Goal: Task Accomplishment & Management: Use online tool/utility

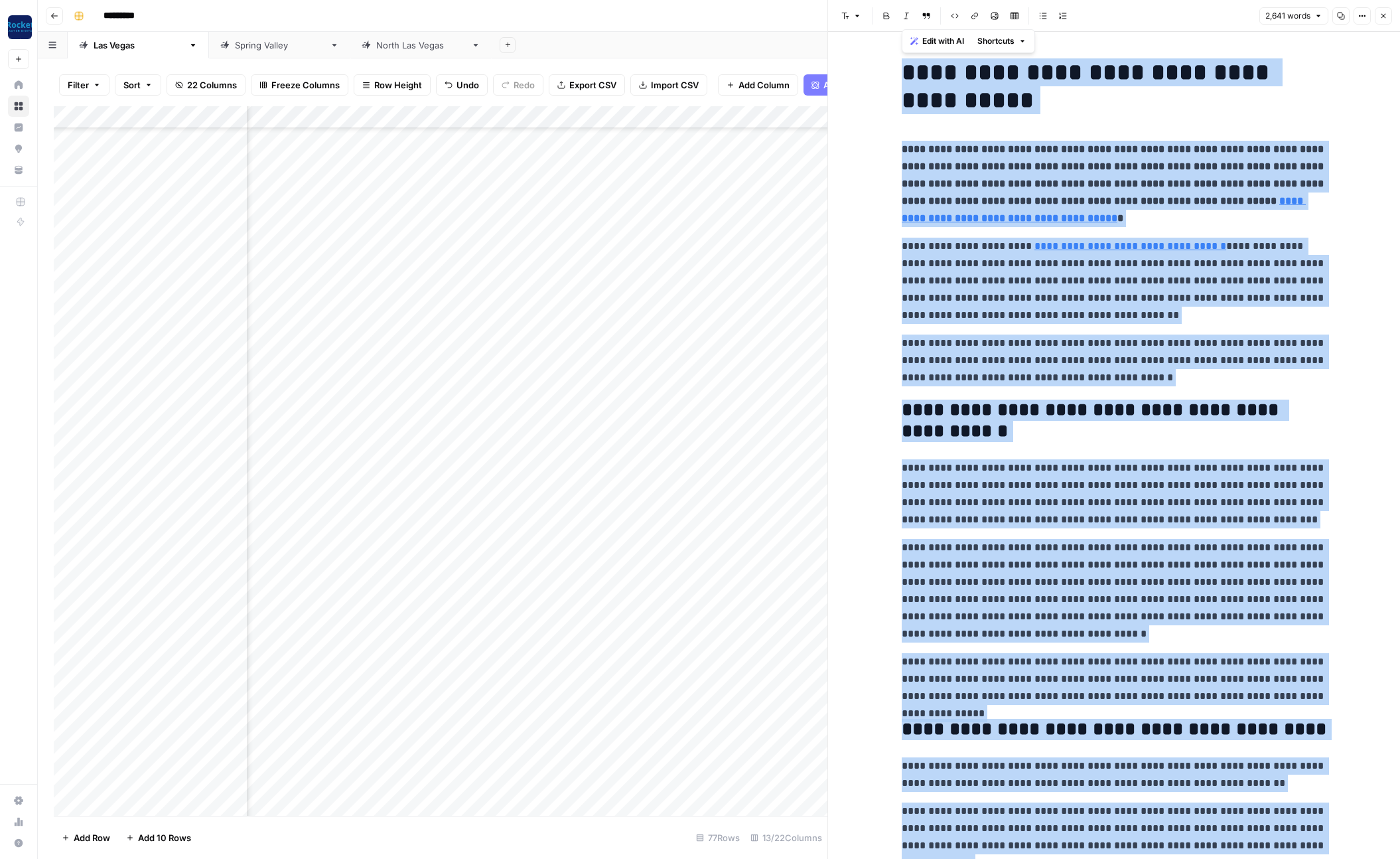
scroll to position [1072, 259]
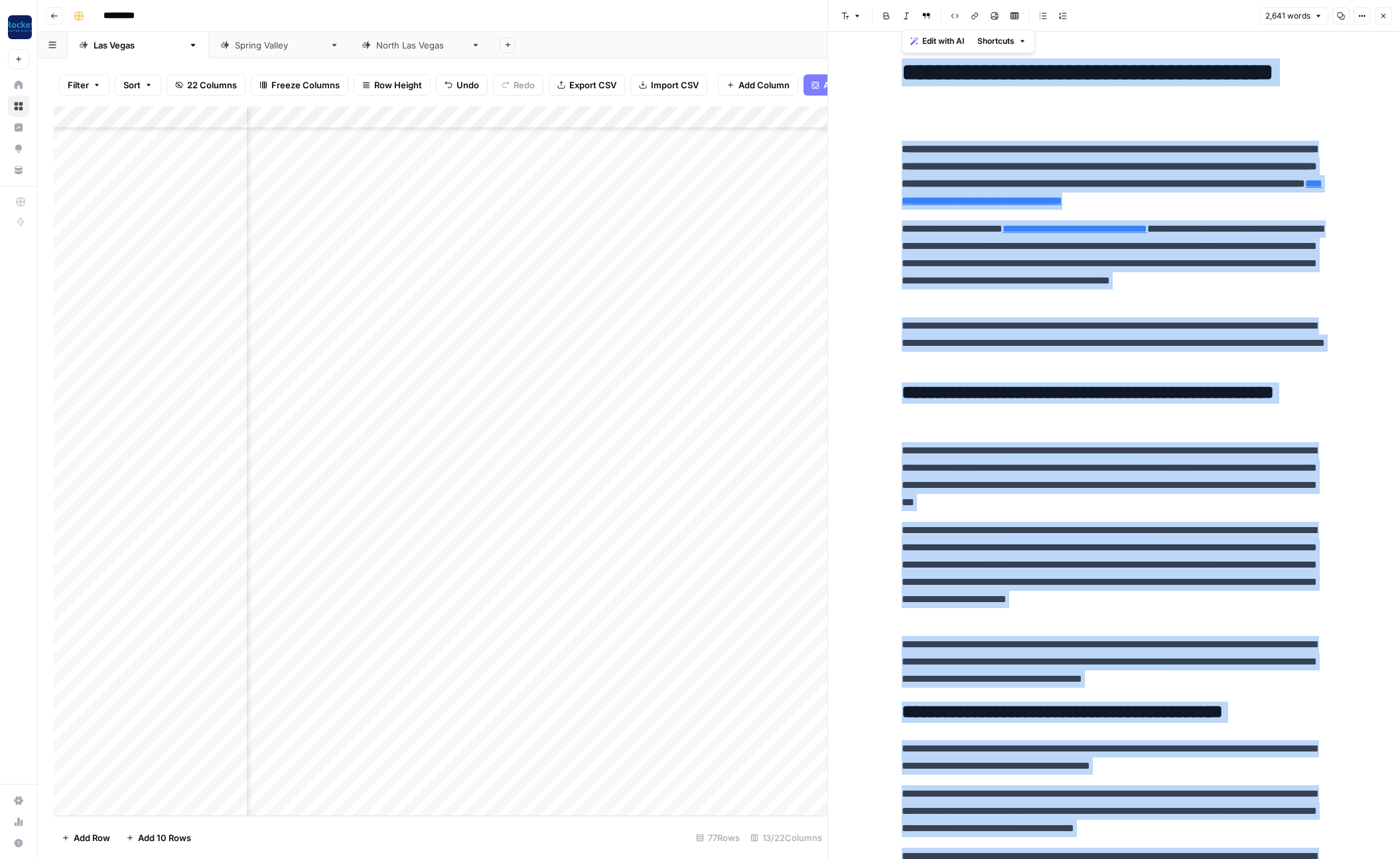
click at [1377, 23] on button "Close" at bounding box center [1383, 16] width 17 height 17
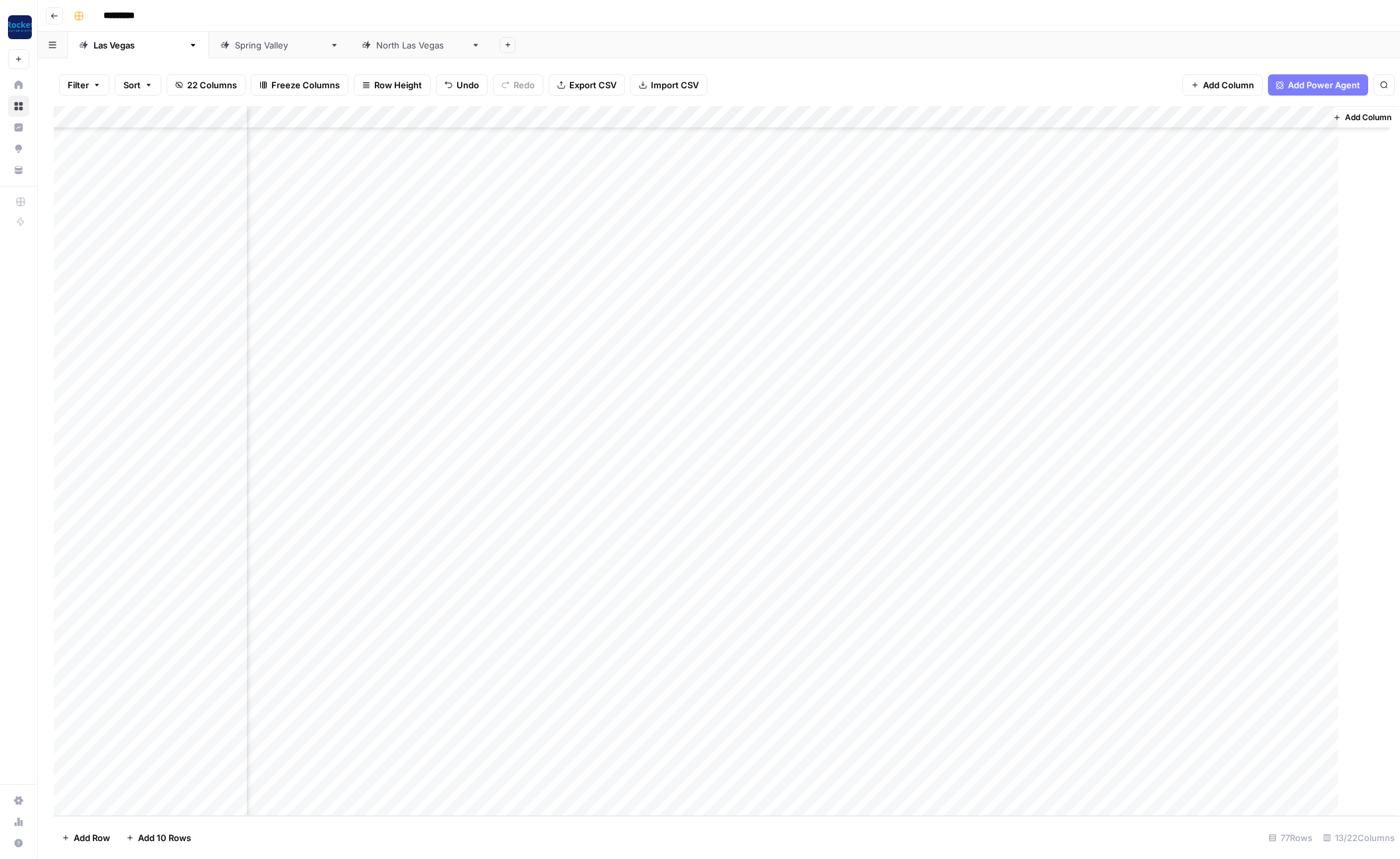
scroll to position [1072, 253]
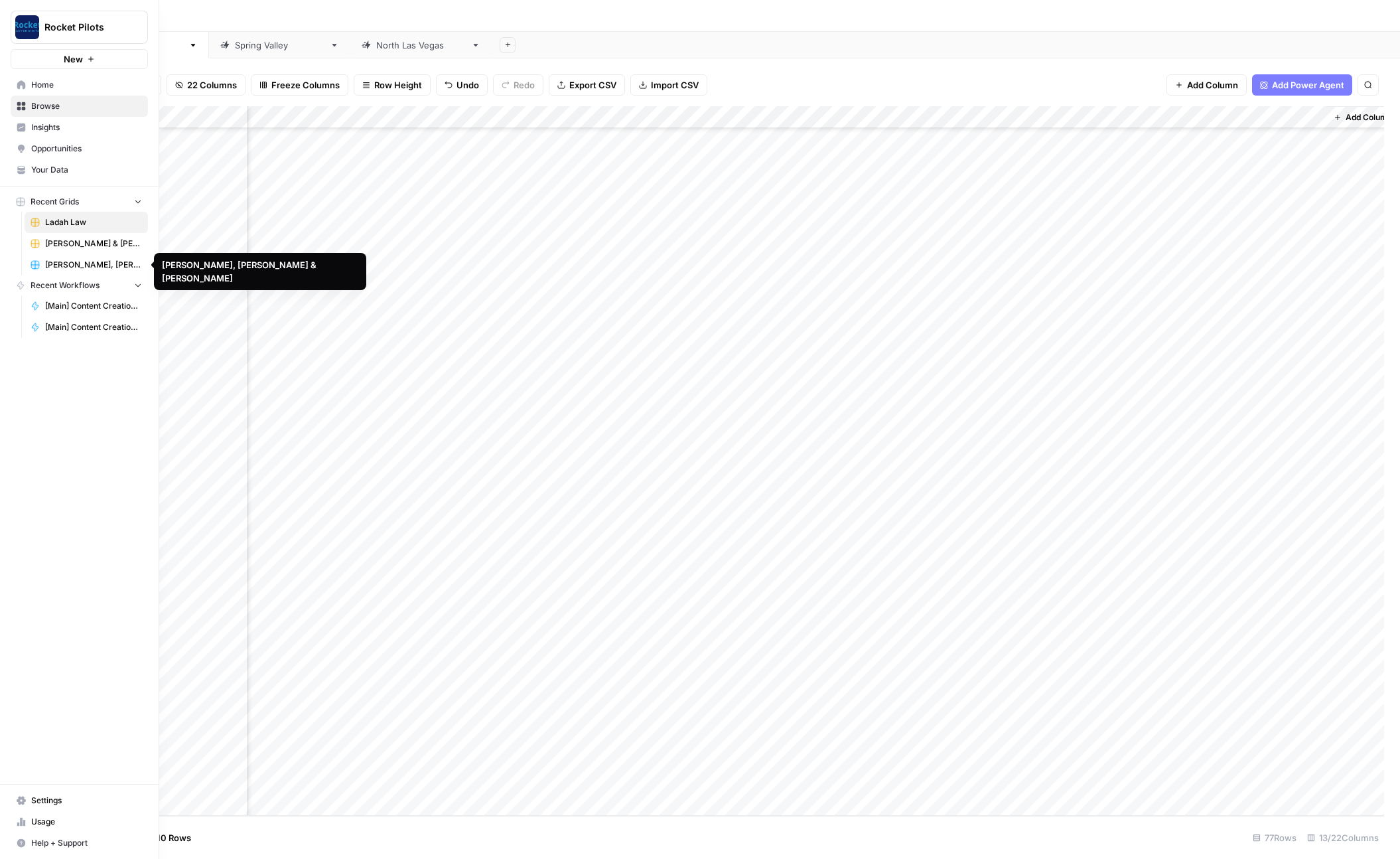
click at [86, 265] on span "[PERSON_NAME], [PERSON_NAME] & [PERSON_NAME]" at bounding box center [93, 264] width 97 height 12
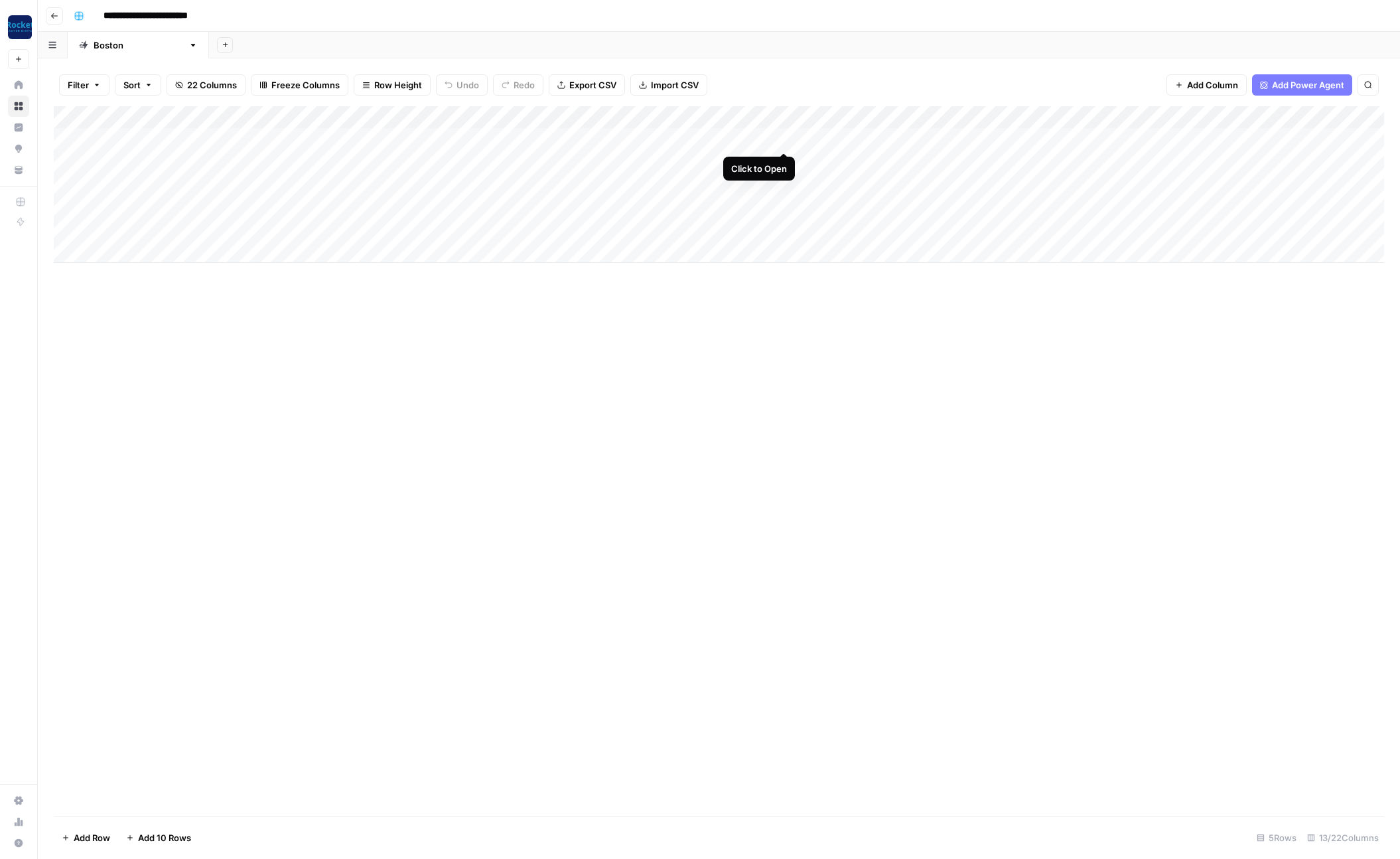
click at [787, 139] on div "Add Column" at bounding box center [719, 185] width 1330 height 157
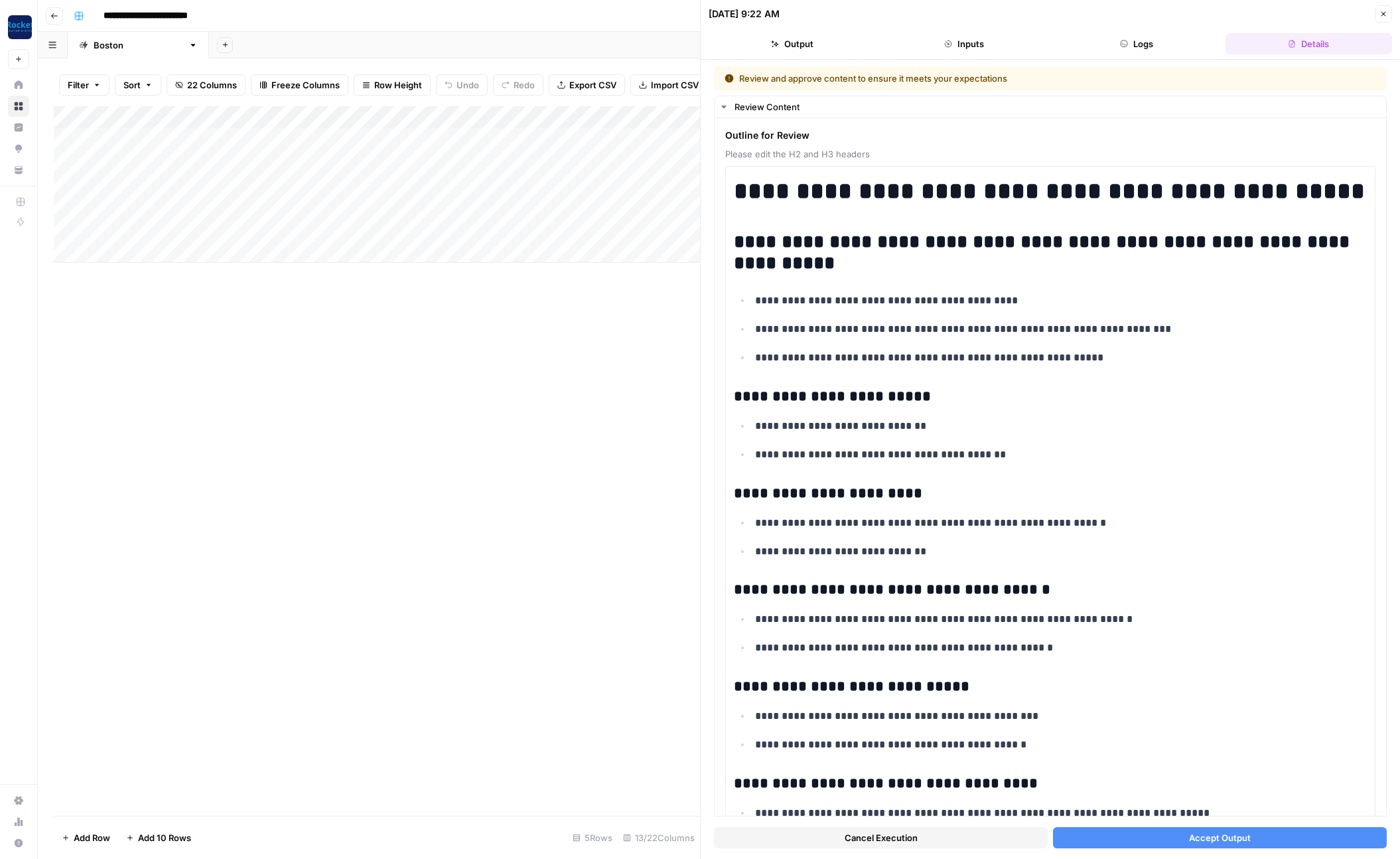
click at [1151, 835] on button "Accept Output" at bounding box center [1220, 838] width 334 height 21
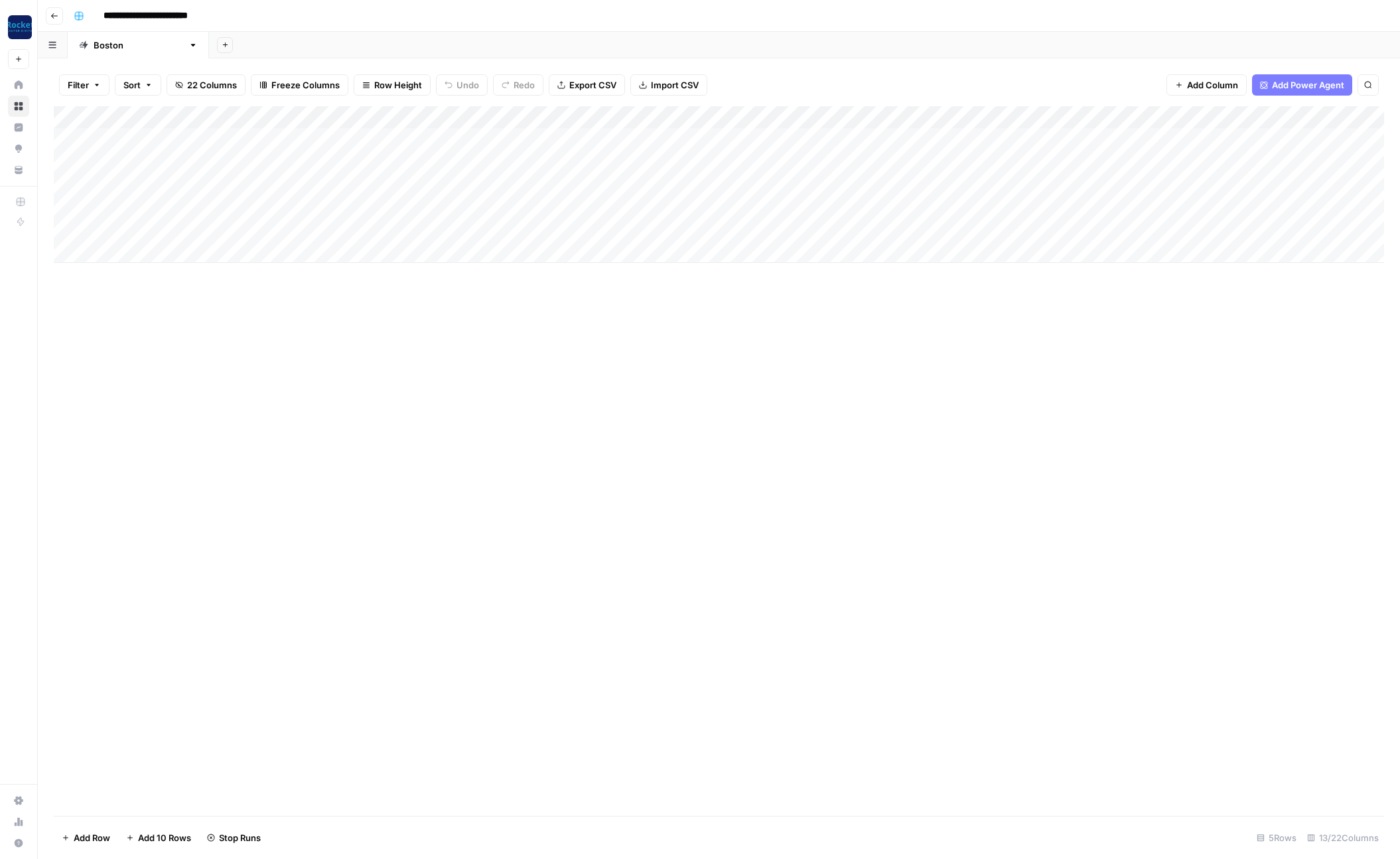
drag, startPoint x: 736, startPoint y: 159, endPoint x: 733, endPoint y: 166, distance: 7.6
click at [736, 159] on div "Add Column" at bounding box center [719, 185] width 1330 height 157
click at [738, 183] on div "Add Column" at bounding box center [719, 185] width 1330 height 157
click at [735, 207] on div "Add Column" at bounding box center [719, 185] width 1330 height 157
click at [736, 230] on div "Add Column" at bounding box center [719, 185] width 1330 height 157
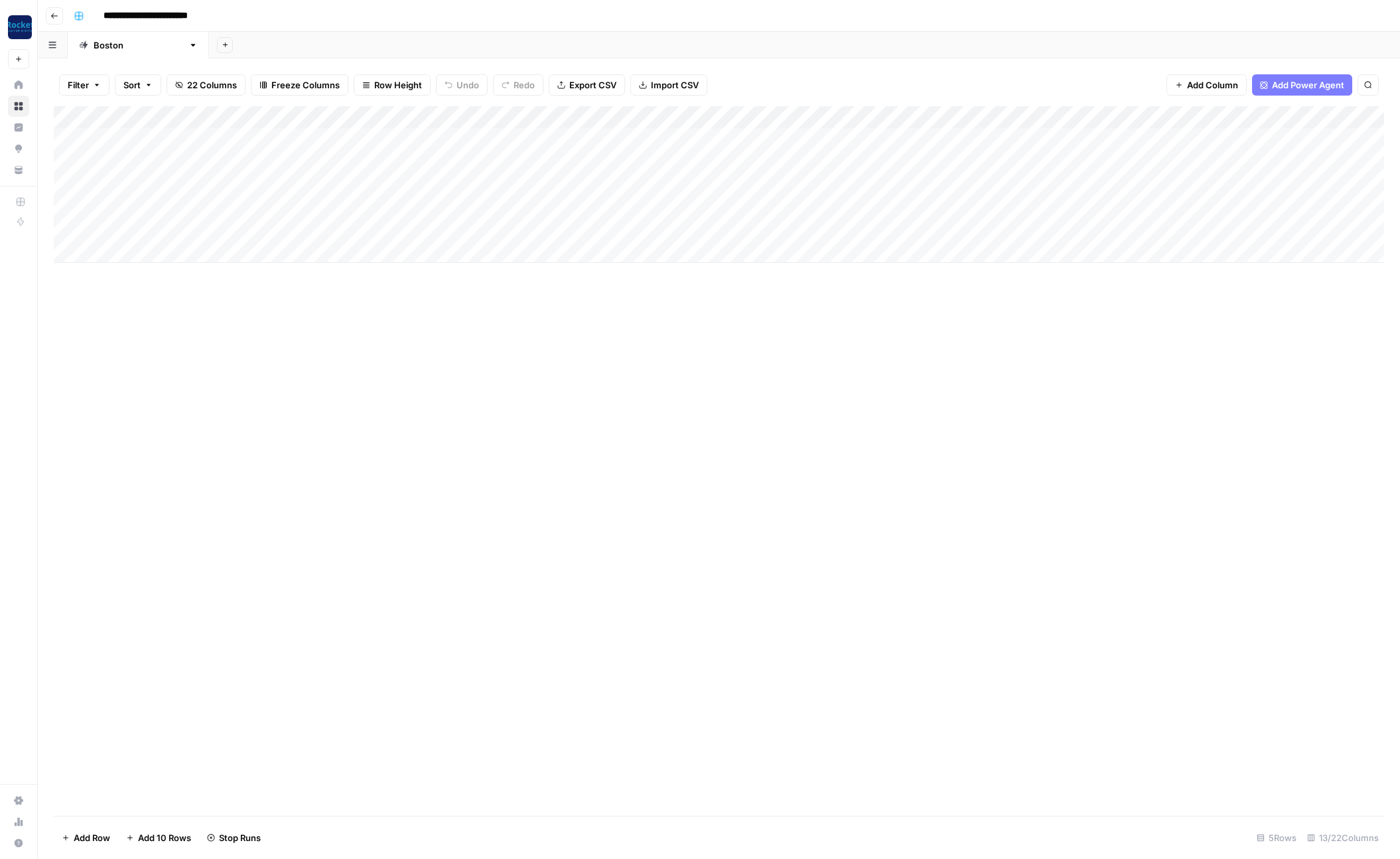
click at [524, 146] on div "Add Column" at bounding box center [719, 185] width 1330 height 157
click at [528, 143] on div "Add Column" at bounding box center [719, 185] width 1330 height 157
click at [568, 378] on div "Add Column" at bounding box center [719, 461] width 1330 height 709
click at [513, 137] on div "Add Column" at bounding box center [719, 185] width 1330 height 157
type input "Drafting"
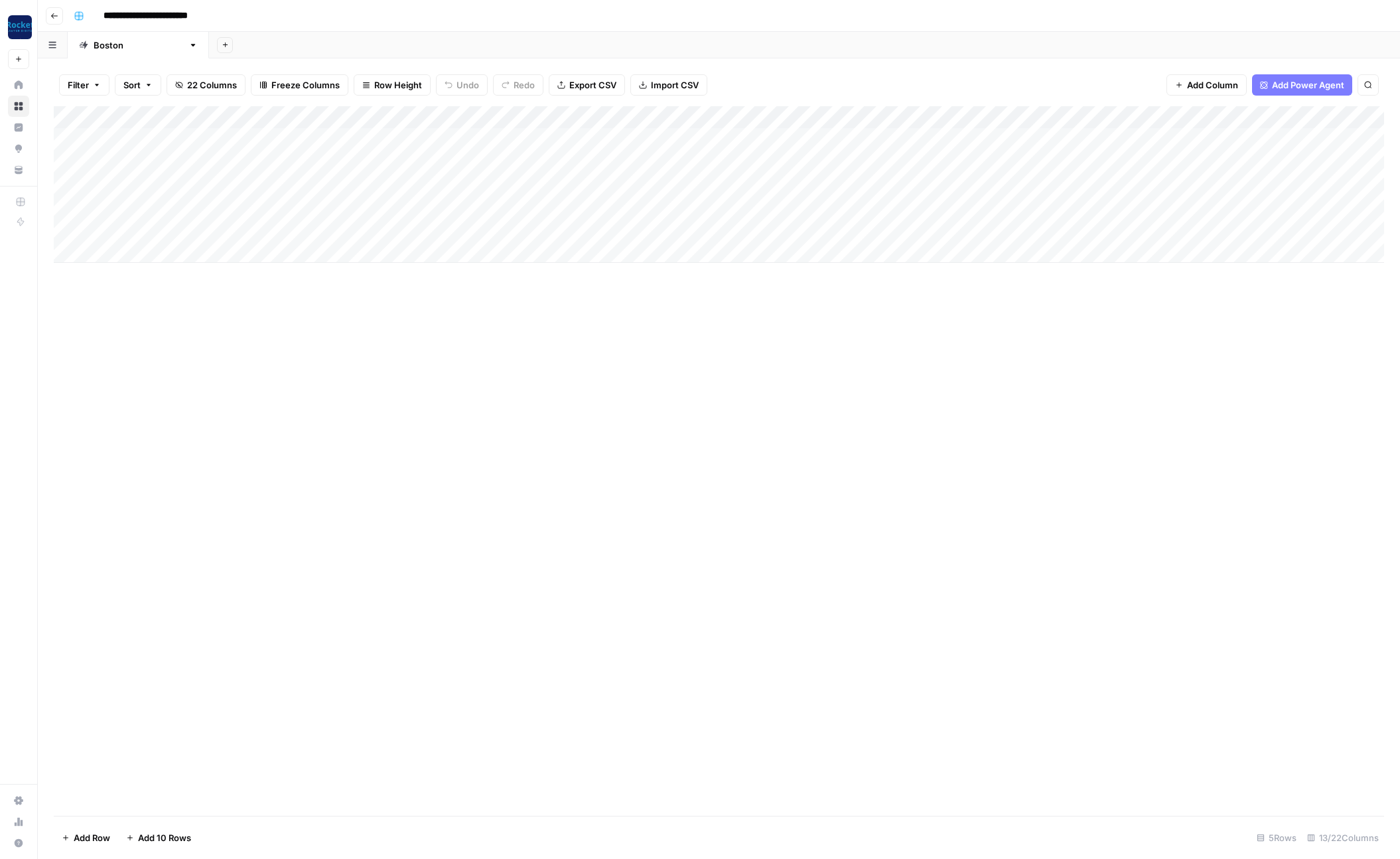
click at [509, 140] on div "Add Column" at bounding box center [719, 185] width 1330 height 157
click at [395, 321] on div "Add Column" at bounding box center [719, 461] width 1330 height 709
click at [542, 116] on div "Add Column" at bounding box center [719, 185] width 1330 height 157
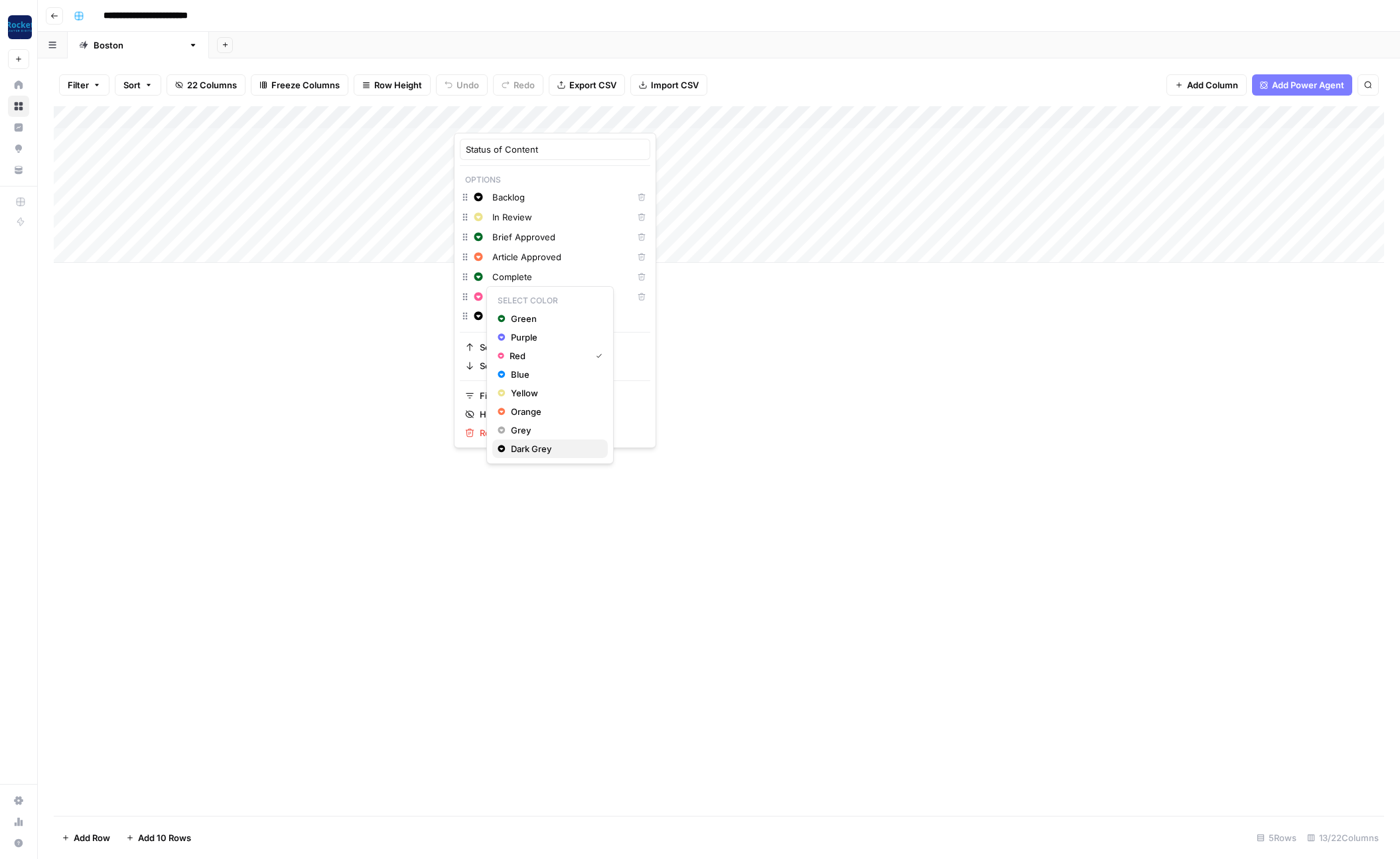
drag, startPoint x: 514, startPoint y: 450, endPoint x: 520, endPoint y: 444, distance: 8.5
click at [515, 450] on span "Dark Grey" at bounding box center [554, 448] width 86 height 13
click at [511, 316] on input "Add Option" at bounding box center [568, 316] width 152 height 13
click at [522, 316] on input "Add Option" at bounding box center [568, 316] width 152 height 13
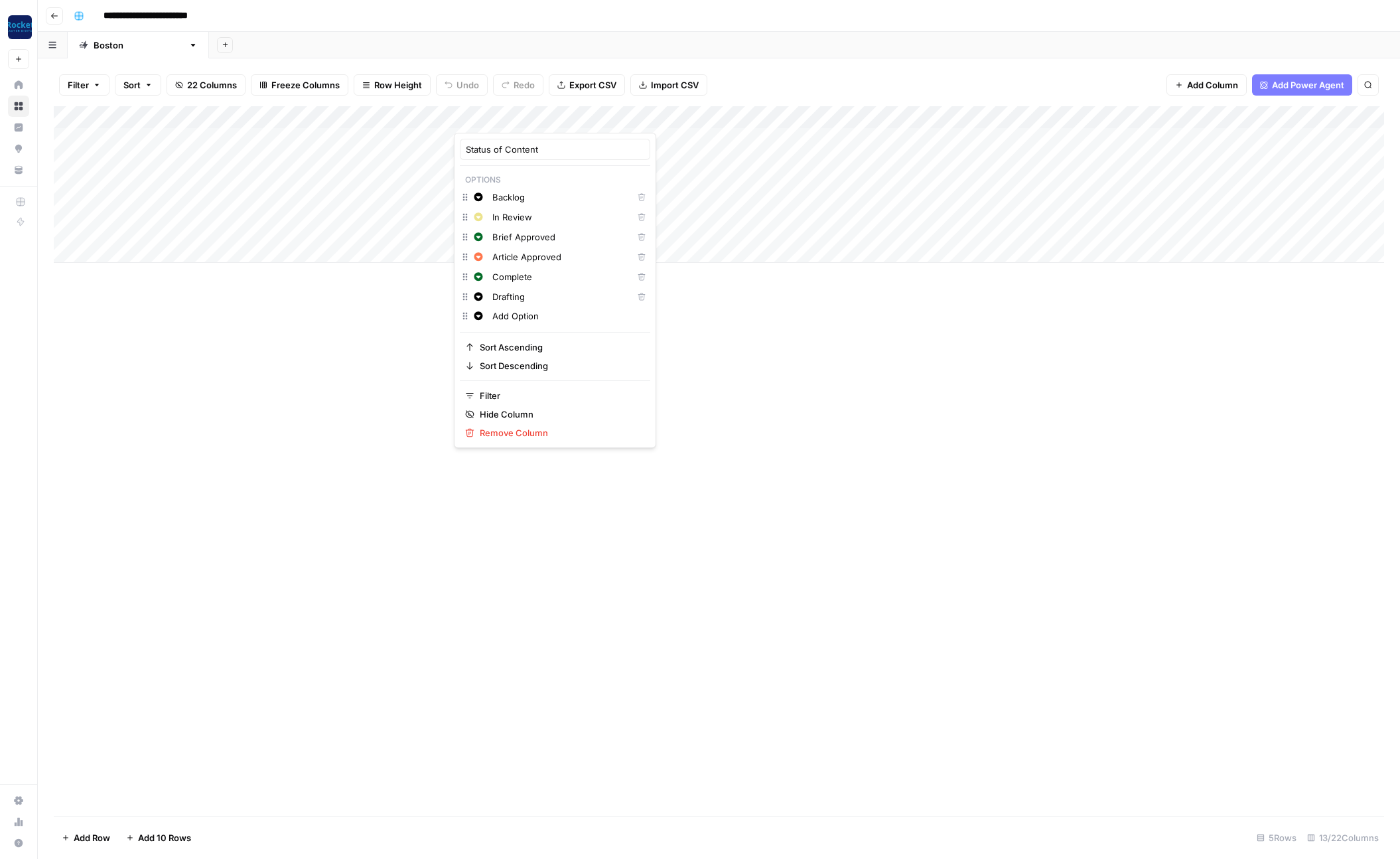
click at [522, 316] on input "Add Option" at bounding box center [568, 316] width 152 height 13
type input "Com"
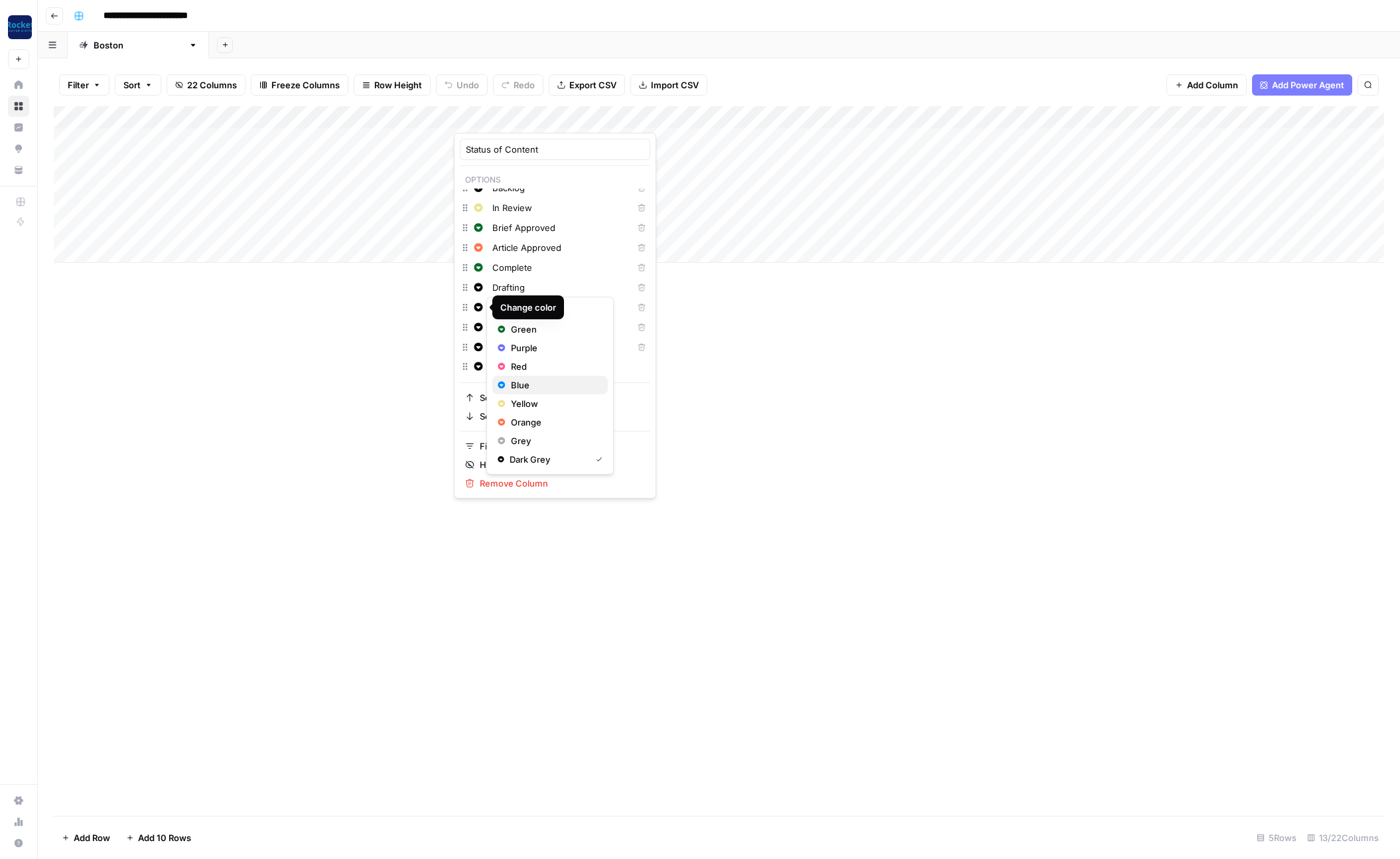
drag, startPoint x: 524, startPoint y: 389, endPoint x: 527, endPoint y: 377, distance: 12.4
click at [524, 389] on span "Blue" at bounding box center [554, 385] width 86 height 13
click at [517, 369] on span "Purple" at bounding box center [554, 367] width 86 height 13
drag, startPoint x: 526, startPoint y: 439, endPoint x: 546, endPoint y: 439, distance: 20.0
click at [526, 439] on span "Yellow" at bounding box center [554, 443] width 86 height 13
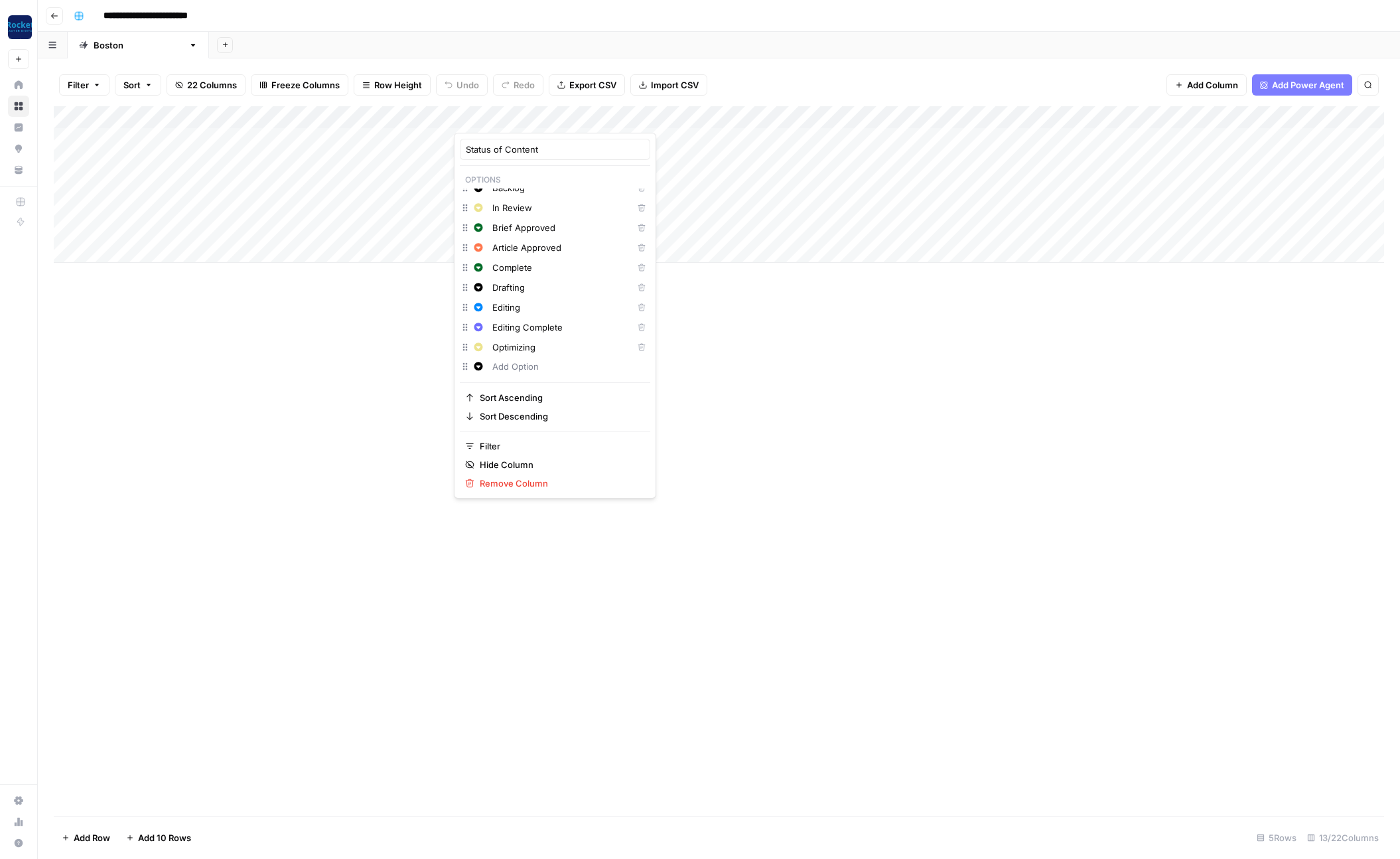
drag, startPoint x: 352, startPoint y: 529, endPoint x: 359, endPoint y: 525, distance: 8.1
click at [353, 529] on div "Add Column" at bounding box center [719, 461] width 1330 height 709
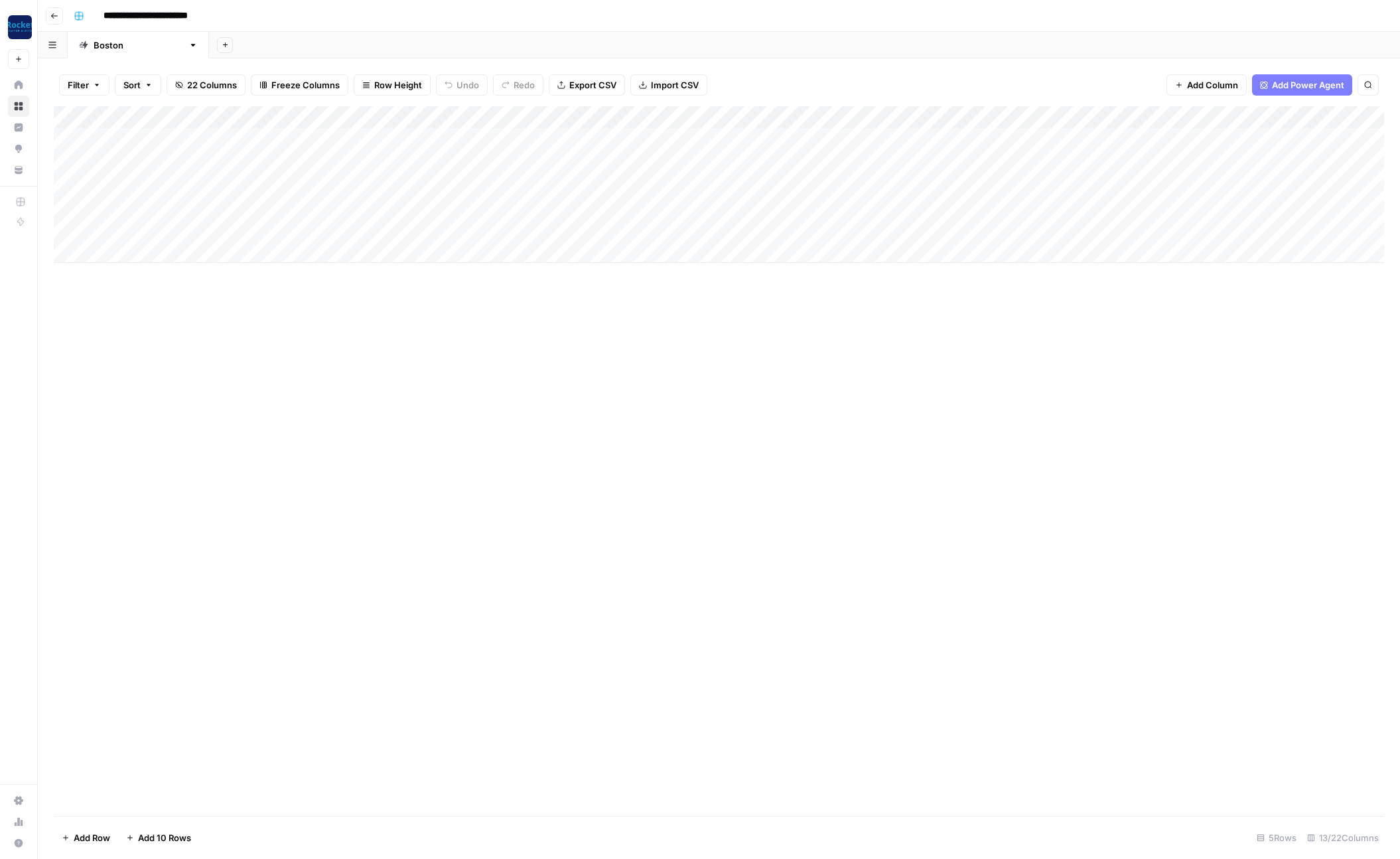
click at [557, 366] on div "Add Column" at bounding box center [719, 461] width 1330 height 709
click at [510, 142] on div "Add Column" at bounding box center [719, 185] width 1330 height 157
click at [522, 161] on div "Add Column" at bounding box center [719, 185] width 1330 height 157
click at [491, 162] on div "Add Column" at bounding box center [719, 185] width 1330 height 157
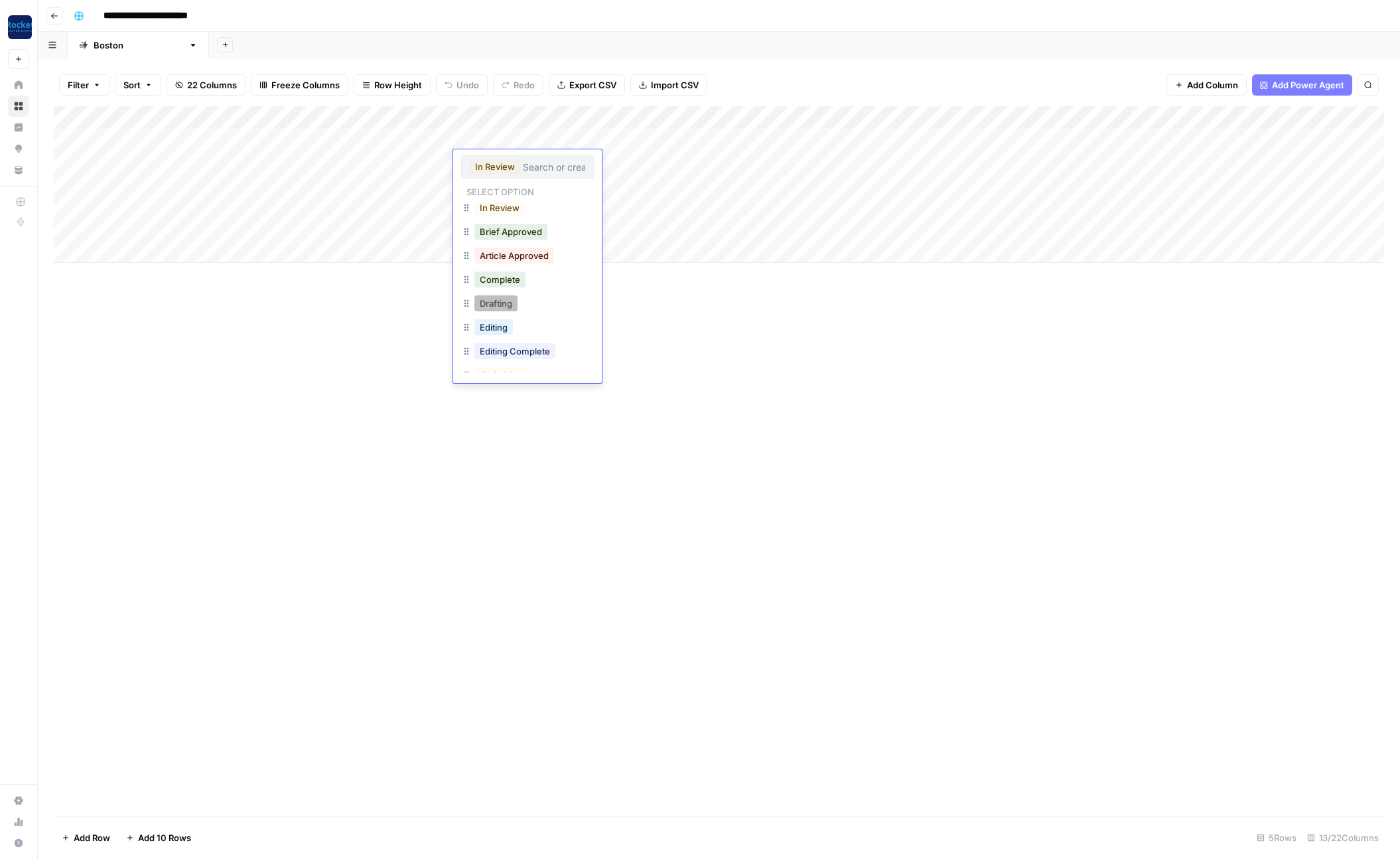
click at [498, 305] on button "Drafting" at bounding box center [495, 303] width 43 height 16
drag, startPoint x: 394, startPoint y: 297, endPoint x: 484, endPoint y: 201, distance: 131.6
click at [395, 297] on div "Add Column" at bounding box center [719, 461] width 1330 height 709
click at [482, 181] on div "Add Column" at bounding box center [719, 185] width 1330 height 157
click at [493, 187] on div "Add Column" at bounding box center [719, 185] width 1330 height 157
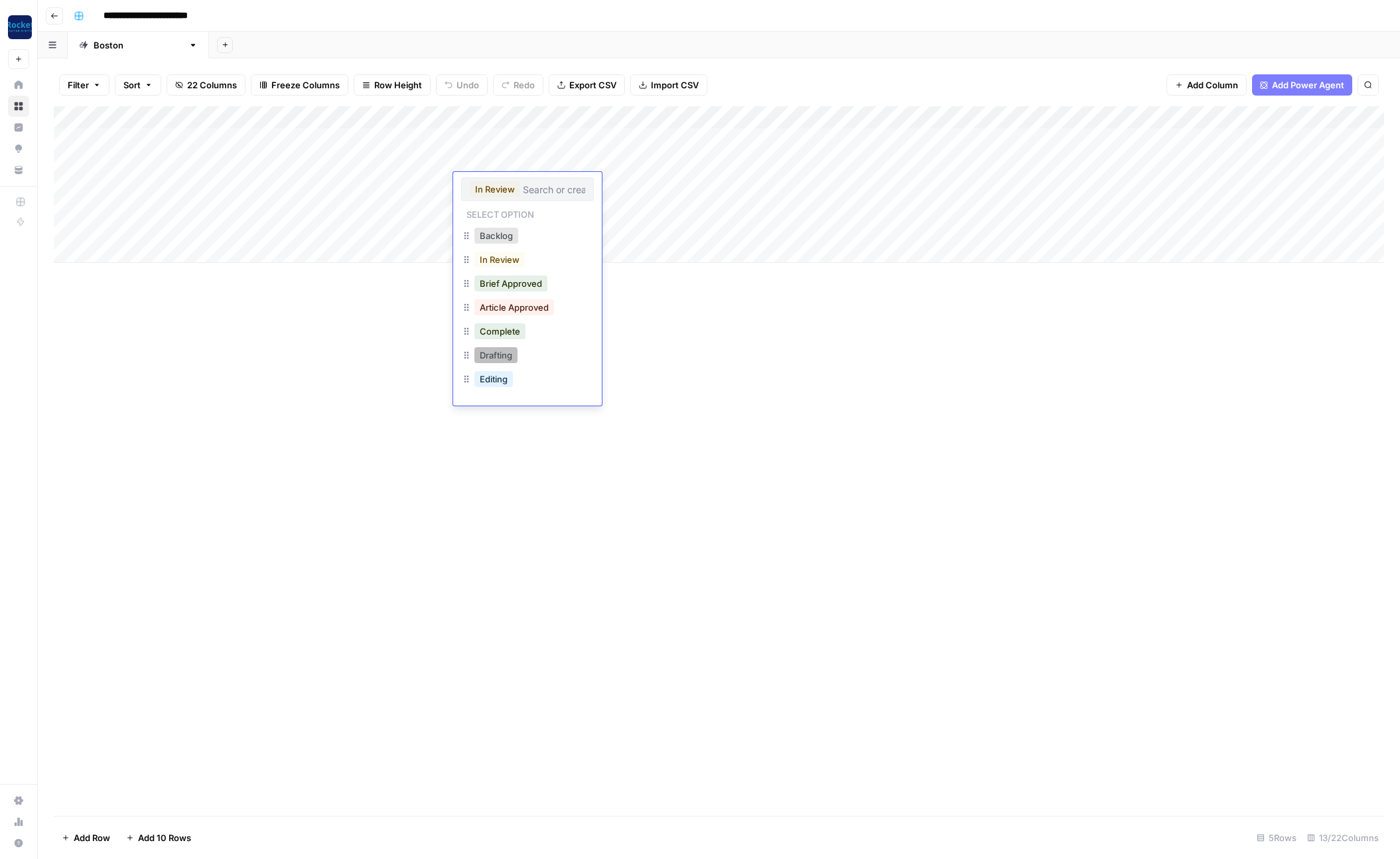
drag, startPoint x: 501, startPoint y: 354, endPoint x: 504, endPoint y: 320, distance: 34.1
click at [501, 353] on button "Drafting" at bounding box center [495, 355] width 43 height 16
click at [487, 205] on div "Add Column" at bounding box center [719, 185] width 1330 height 157
click at [493, 205] on div "Add Column" at bounding box center [719, 185] width 1330 height 157
drag, startPoint x: 501, startPoint y: 376, endPoint x: 496, endPoint y: 319, distance: 57.2
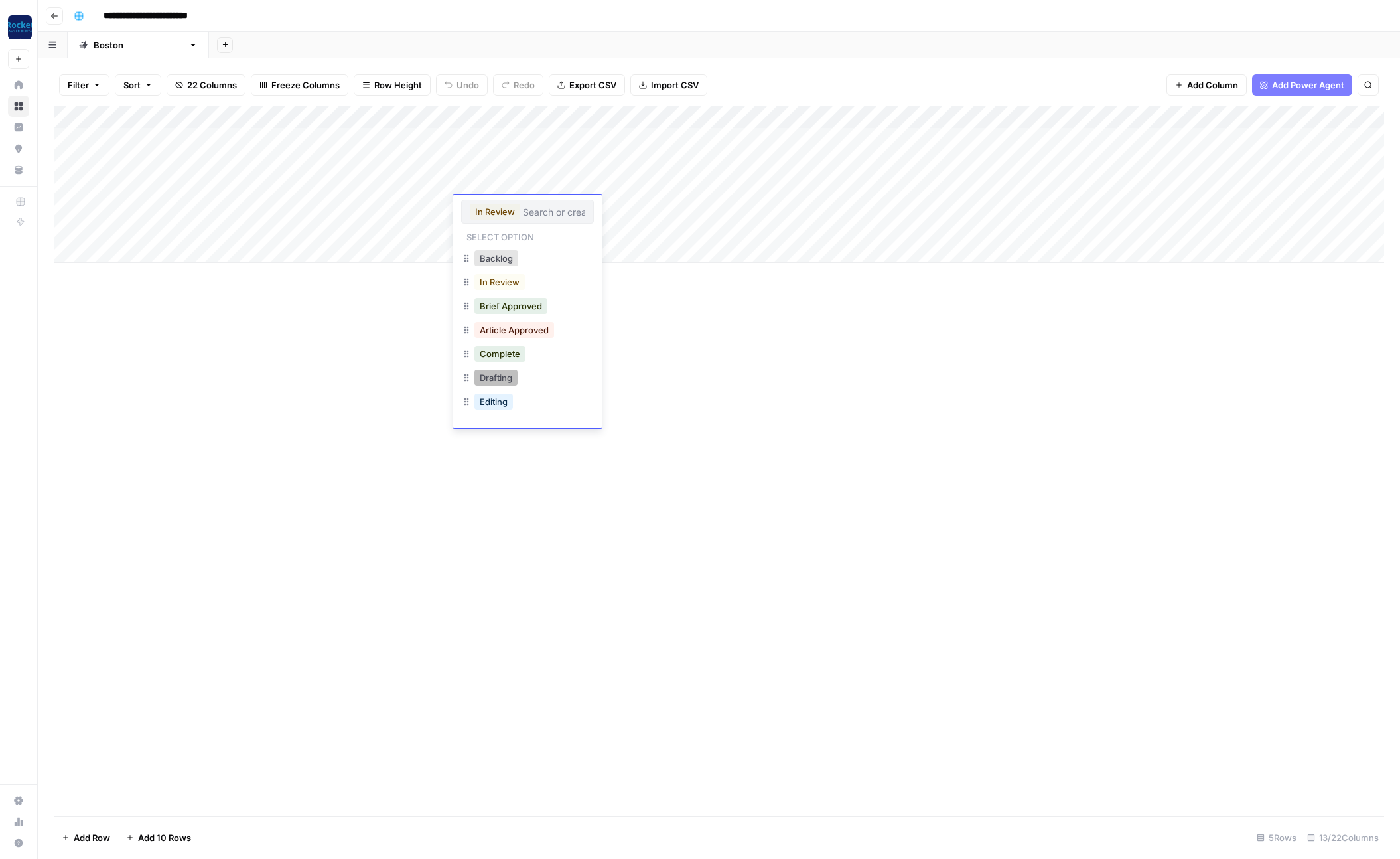
click at [501, 376] on button "Drafting" at bounding box center [495, 377] width 43 height 16
click at [479, 221] on div "Add Column" at bounding box center [719, 185] width 1330 height 157
click at [487, 222] on div "Add Column" at bounding box center [719, 185] width 1330 height 157
click at [498, 403] on button "Drafting" at bounding box center [495, 400] width 43 height 16
drag, startPoint x: 408, startPoint y: 401, endPoint x: 421, endPoint y: 404, distance: 13.3
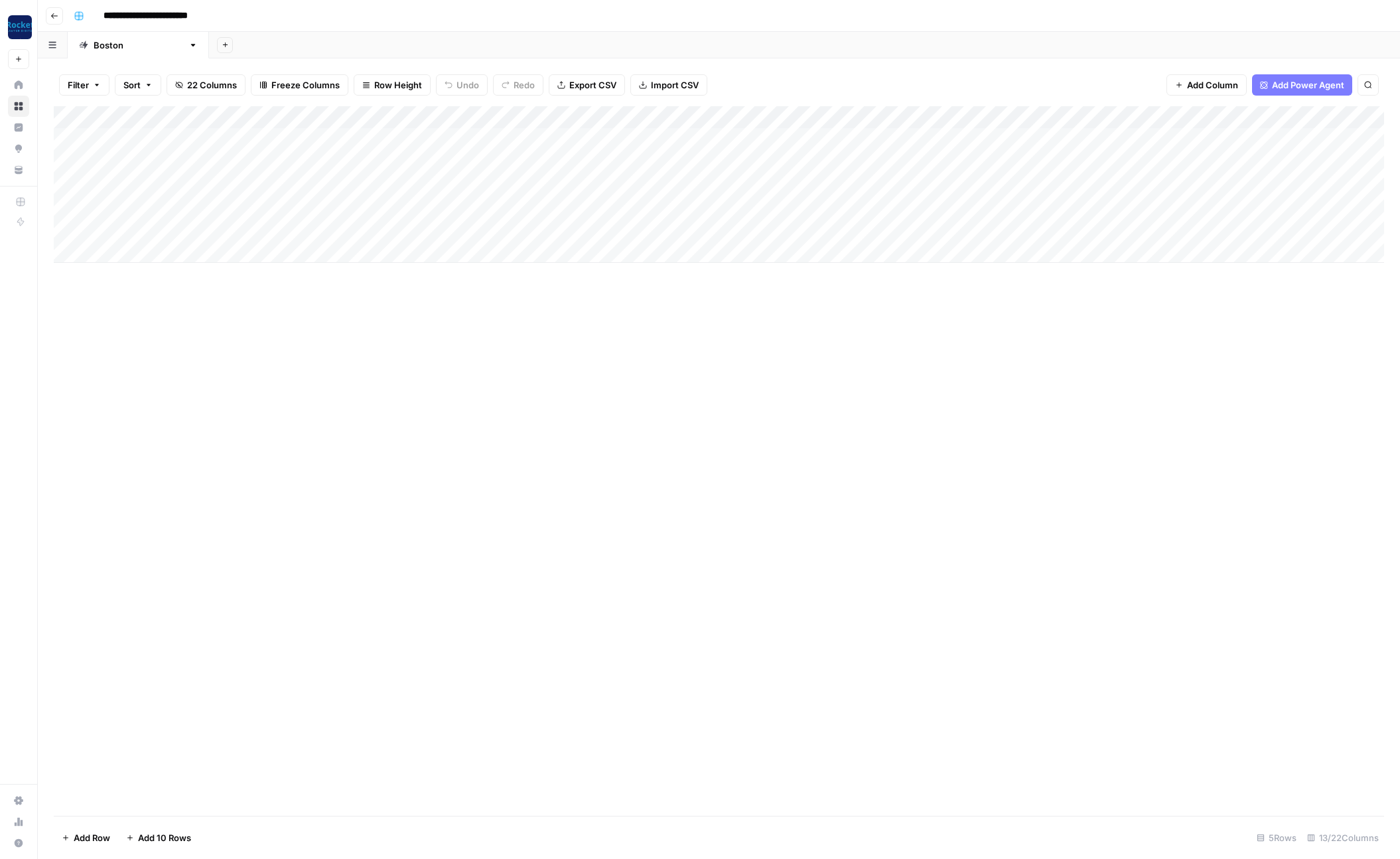
click at [410, 401] on div "Add Column" at bounding box center [719, 461] width 1330 height 709
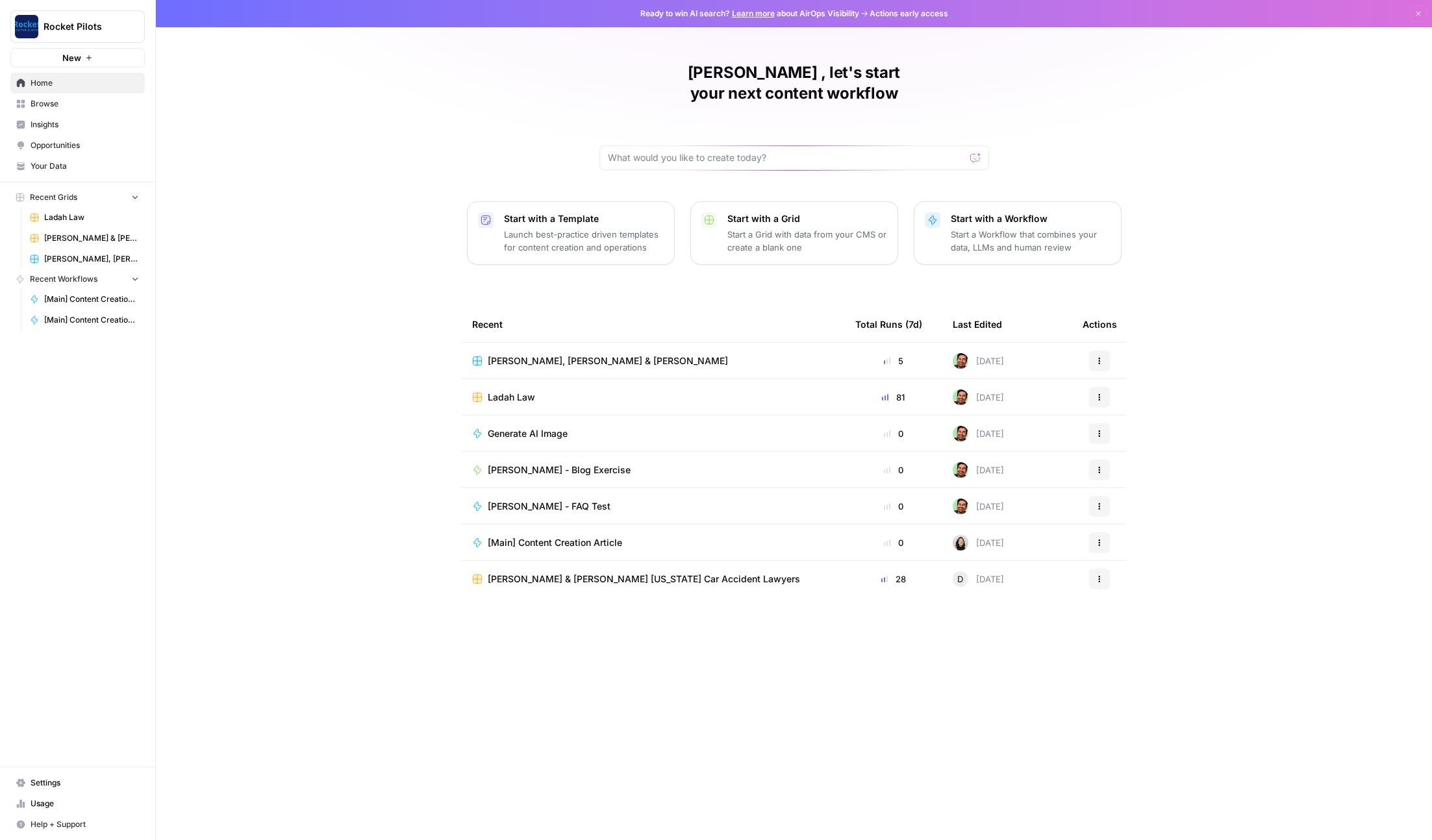
click at [76, 224] on link "Ladah Law" at bounding box center [85, 217] width 121 height 21
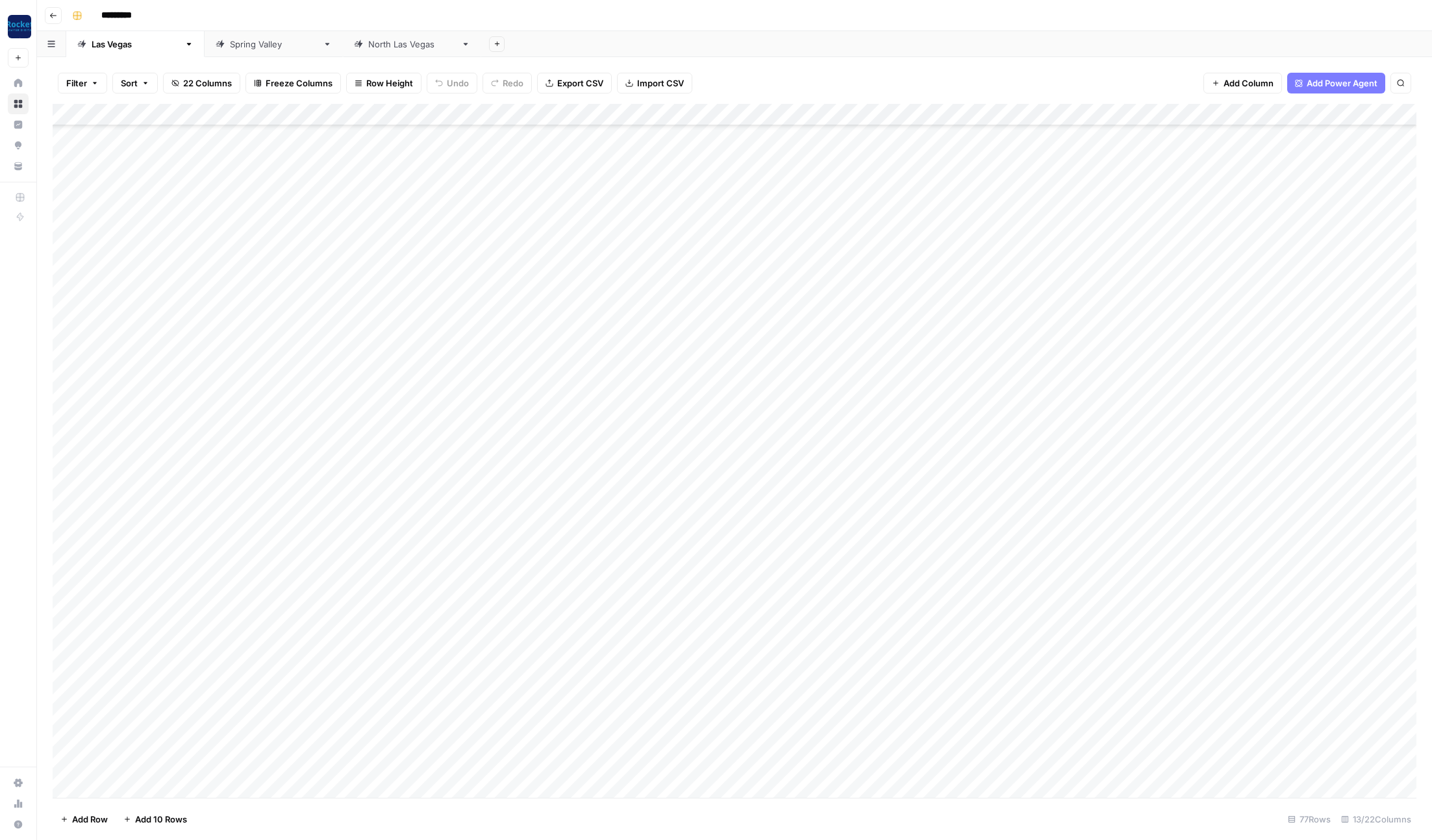
scroll to position [1048, 0]
